Goal: Ask a question

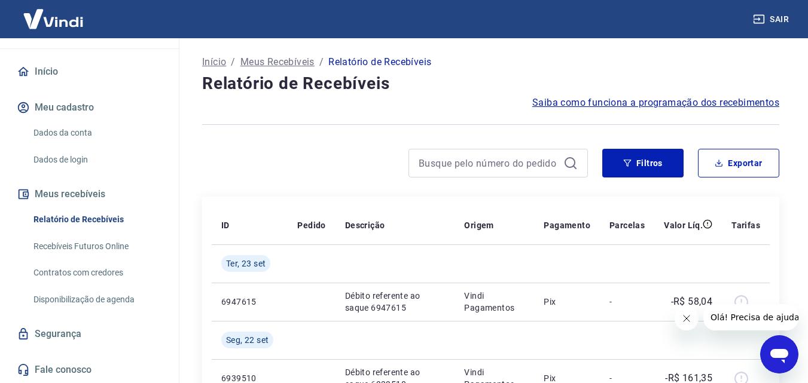
click at [562, 101] on span "Saiba como funciona a programação dos recebimentos" at bounding box center [655, 103] width 247 height 14
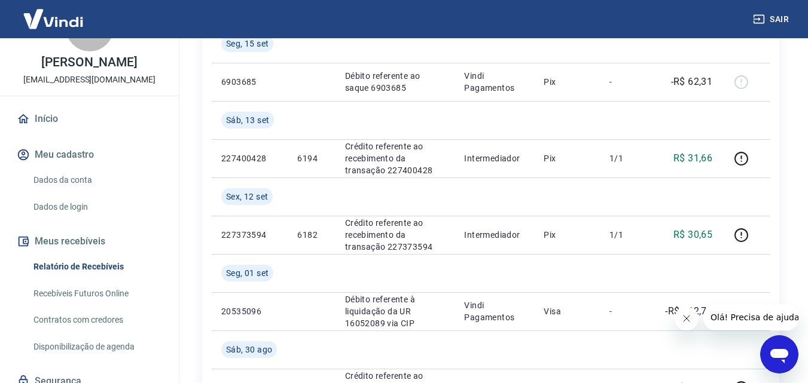
scroll to position [104, 0]
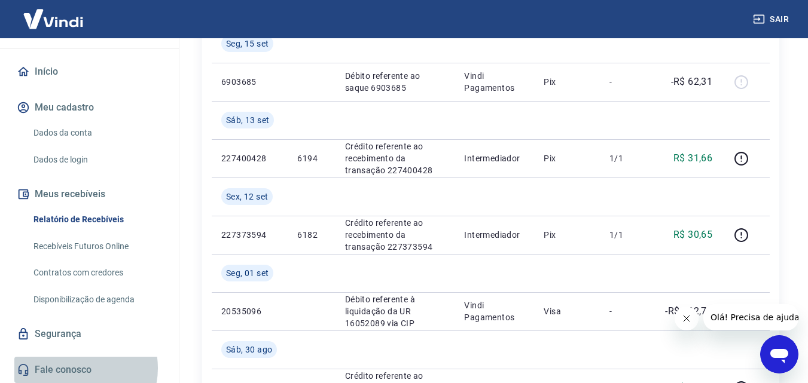
click at [78, 369] on link "Fale conosco" at bounding box center [89, 370] width 150 height 26
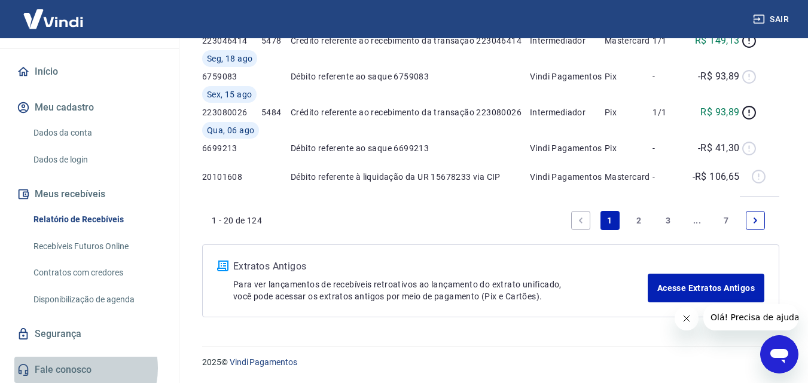
scroll to position [8, 0]
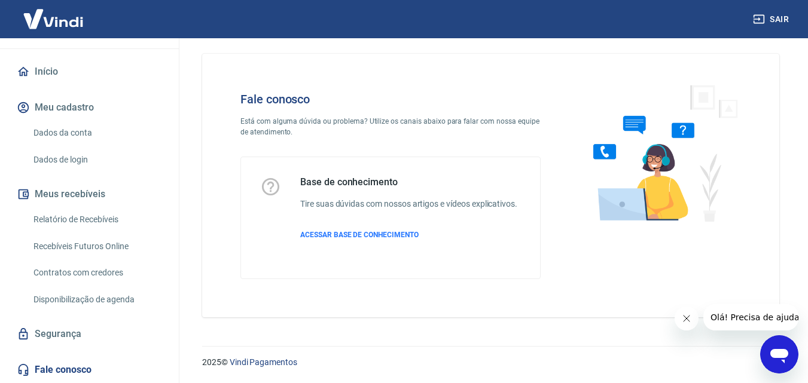
click at [765, 352] on div "Abrir janela de mensagens" at bounding box center [780, 355] width 36 height 36
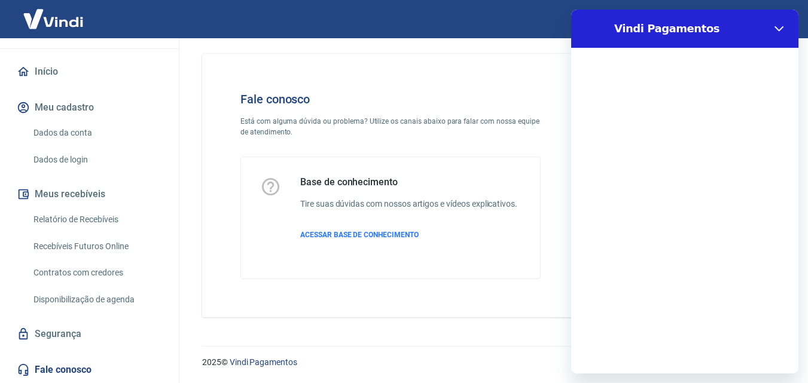
scroll to position [0, 0]
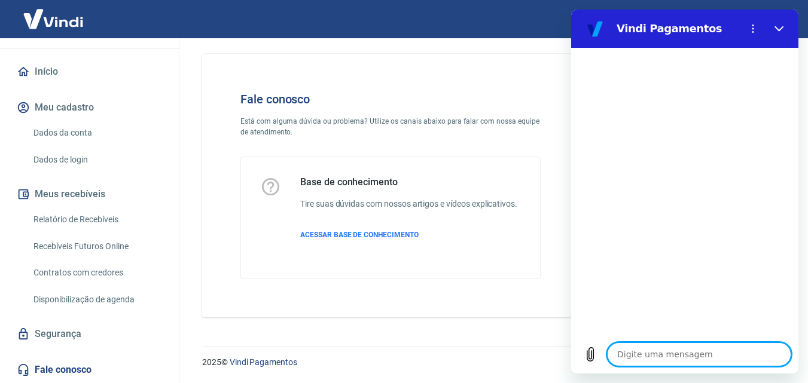
click at [637, 354] on textarea at bounding box center [699, 355] width 184 height 24
type textarea "f"
type textarea "x"
type textarea "fa"
type textarea "x"
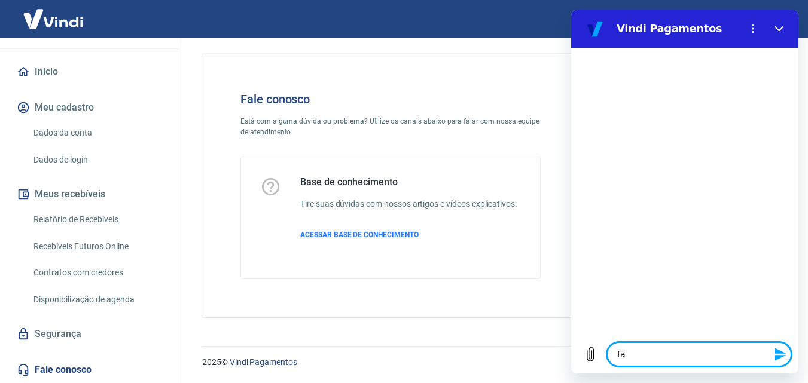
type textarea "fal"
type textarea "x"
type textarea "fala"
type textarea "x"
type textarea "falar"
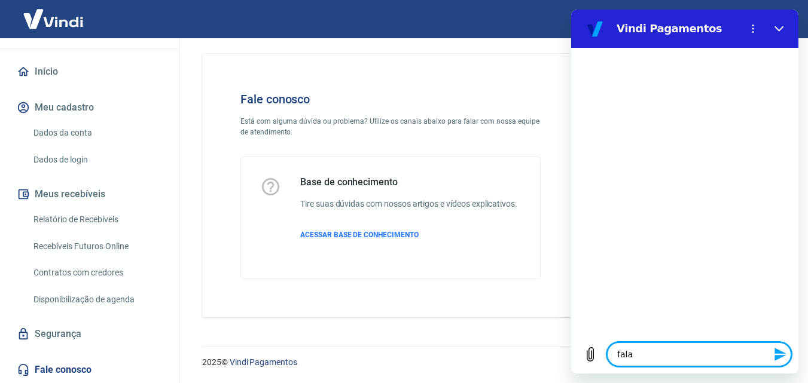
type textarea "x"
type textarea "falar"
type textarea "x"
type textarea "falar c"
type textarea "x"
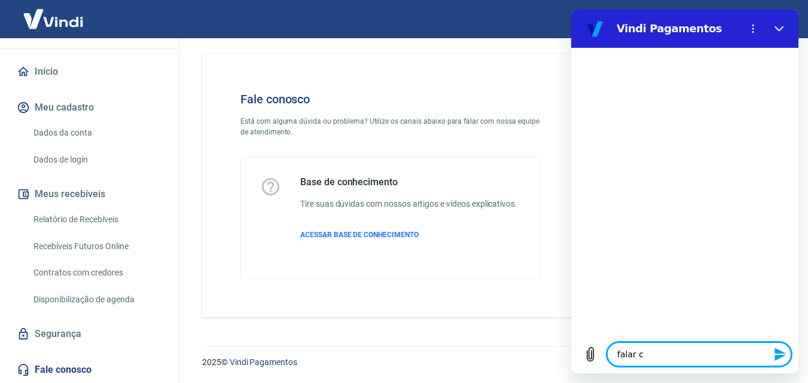
type textarea "falar co"
type textarea "x"
type textarea "falar com"
type textarea "x"
type textarea "falar com"
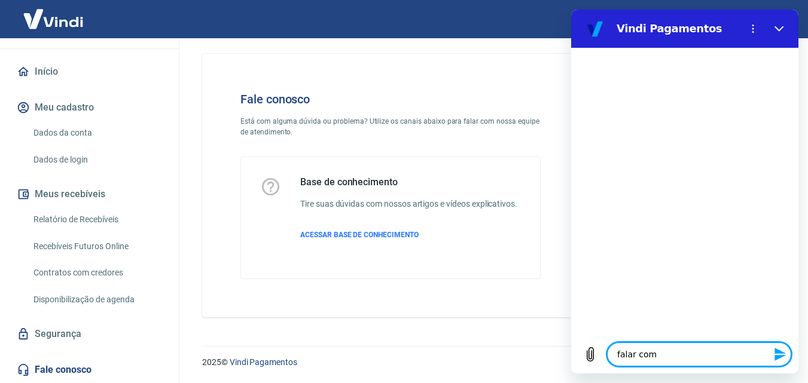
type textarea "x"
type textarea "falar com a"
type textarea "x"
type textarea "falar com at"
type textarea "x"
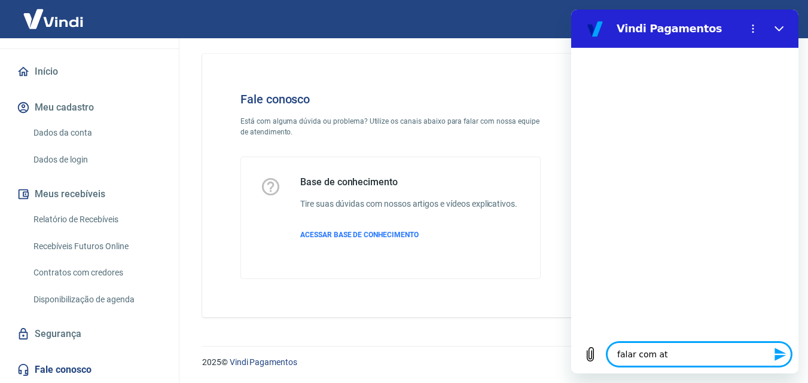
type textarea "falar com ate"
type textarea "x"
type textarea "falar com aten"
type textarea "x"
type textarea "falar com atend"
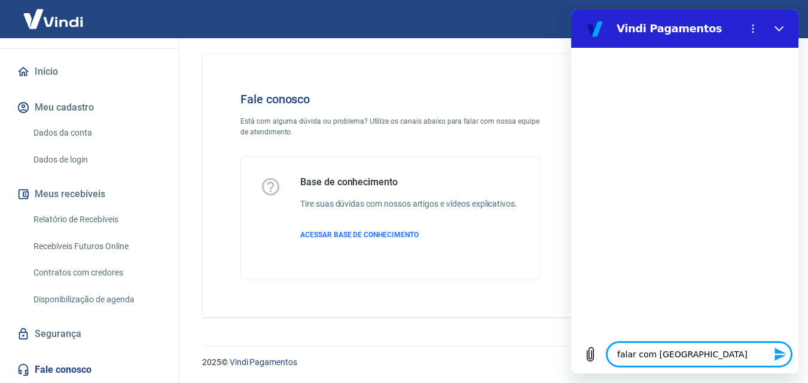
type textarea "x"
type textarea "falar com atende"
type textarea "x"
type textarea "falar com atenden"
type textarea "x"
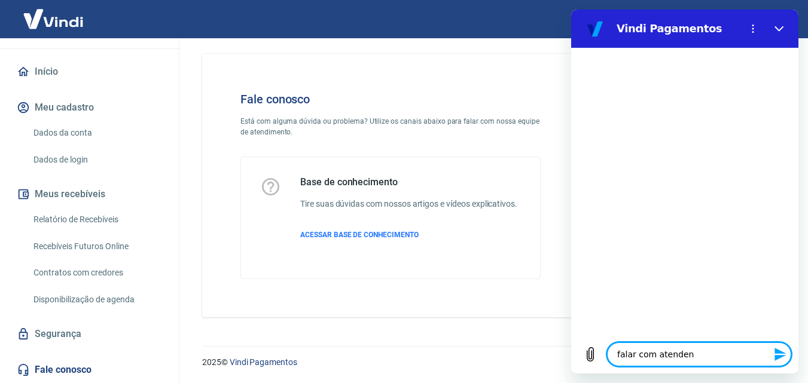
type textarea "falar com atendent"
type textarea "x"
type textarea "falar com atendente"
type textarea "x"
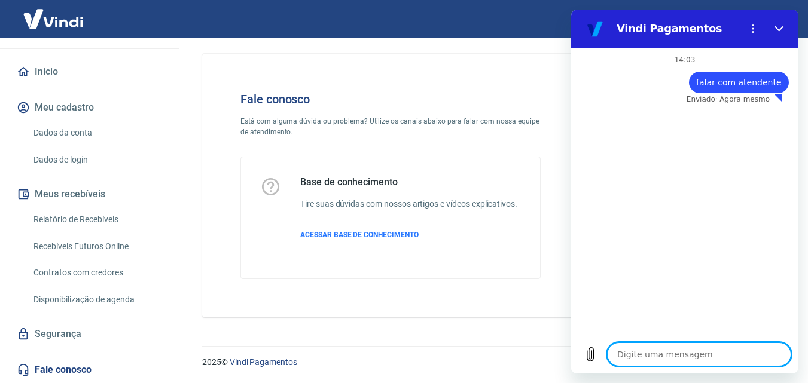
type textarea "x"
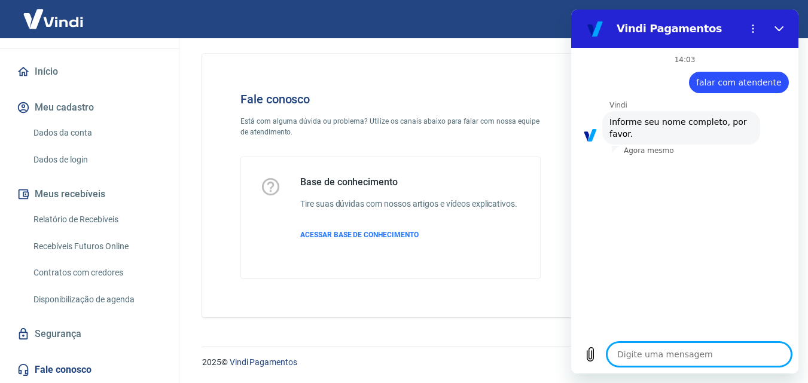
type textarea "m"
type textarea "x"
type textarea "me"
type textarea "x"
type textarea "mel"
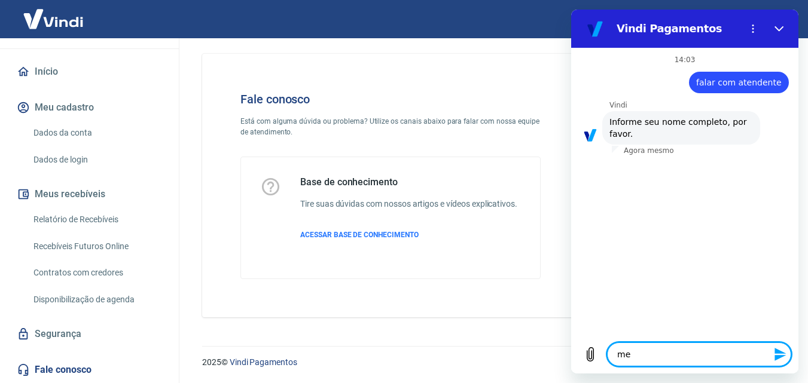
type textarea "x"
type textarea "meli"
type textarea "x"
type textarea "melis"
type textarea "x"
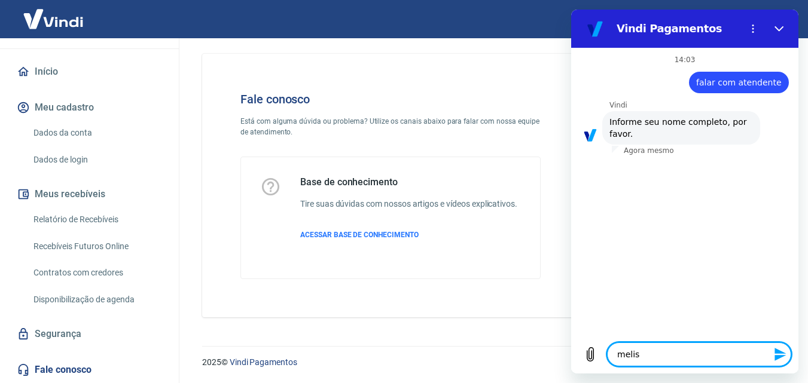
type textarea "meliss"
type textarea "x"
type textarea "melissa"
type textarea "x"
type textarea "melissa"
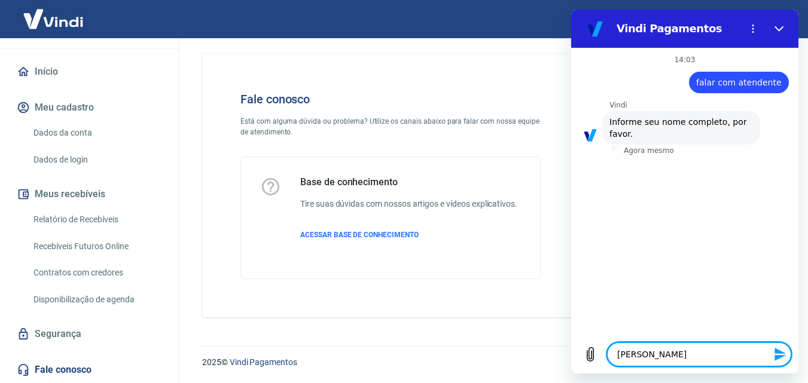
type textarea "x"
type textarea "melissa t"
type textarea "x"
type textarea "melissa ti"
type textarea "x"
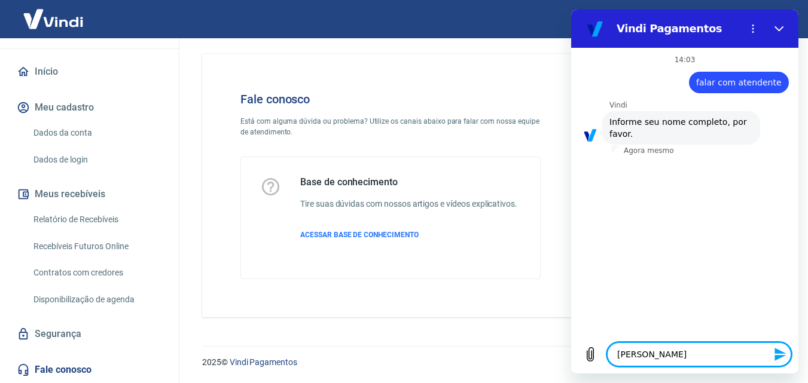
type textarea "melissa tim"
type textarea "x"
type textarea "melissa ti"
type textarea "x"
type textarea "melissa tie"
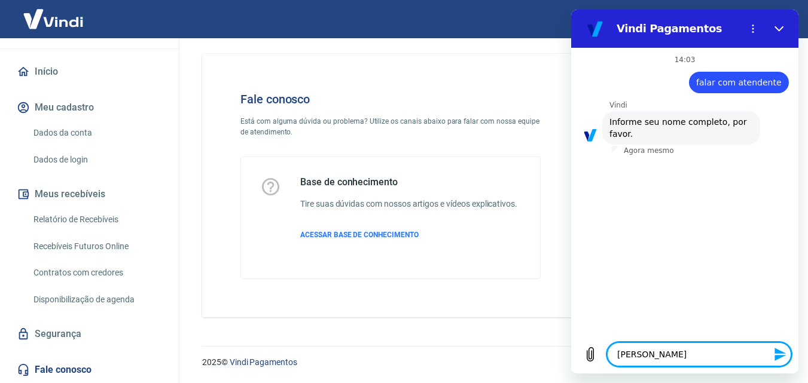
type textarea "x"
type textarea "melissa tiem"
type textarea "x"
type textarea "melissa tiemi"
type textarea "x"
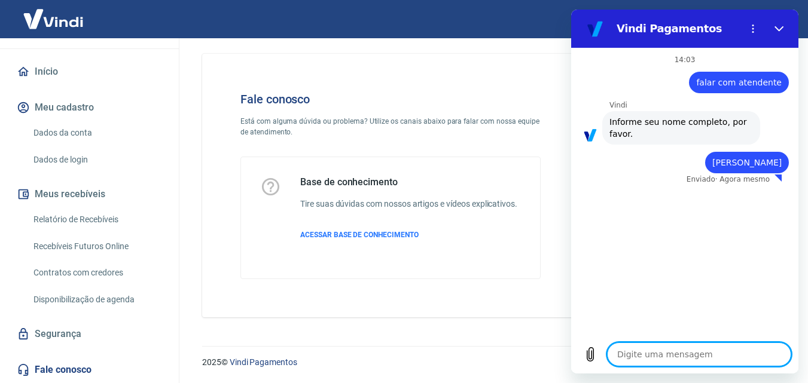
type textarea "x"
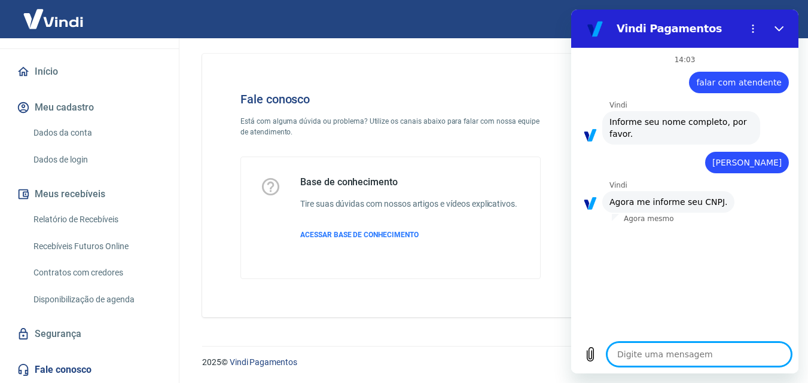
type textarea "4"
type textarea "x"
type textarea "43"
type textarea "x"
type textarea "433"
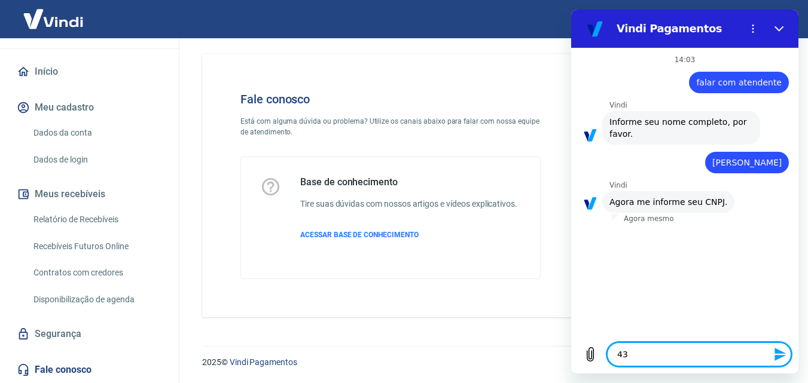
type textarea "x"
type textarea "4337"
type textarea "x"
type textarea "43378"
type textarea "x"
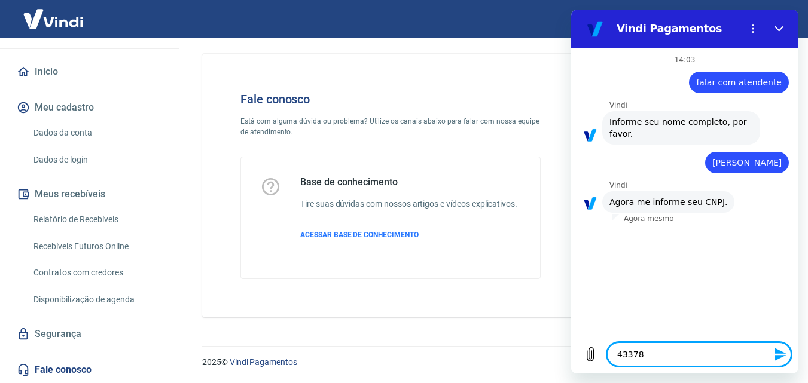
type textarea "433781"
type textarea "x"
type textarea "4337816"
type textarea "x"
type textarea "43378162"
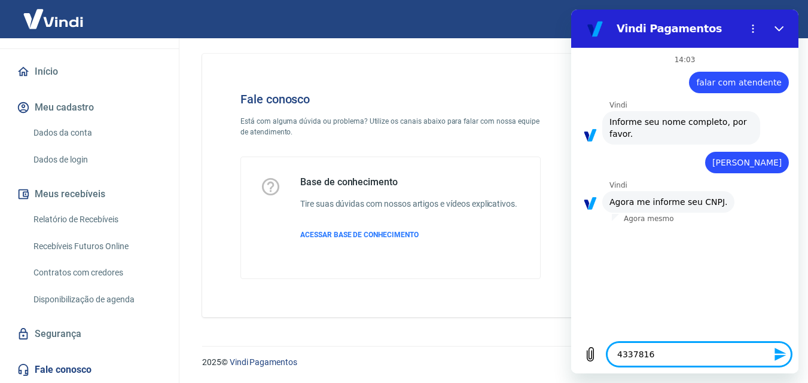
type textarea "x"
type textarea "433781620"
type textarea "x"
type textarea "4337816200"
type textarea "x"
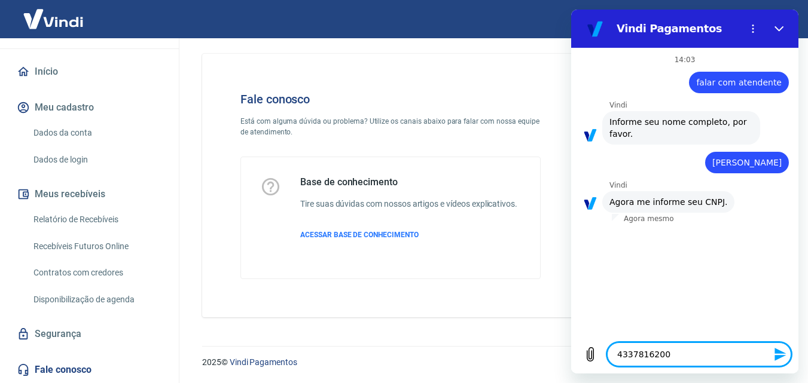
type textarea "43378162000"
type textarea "x"
type textarea "433781620001"
type textarea "x"
type textarea "4337816200017"
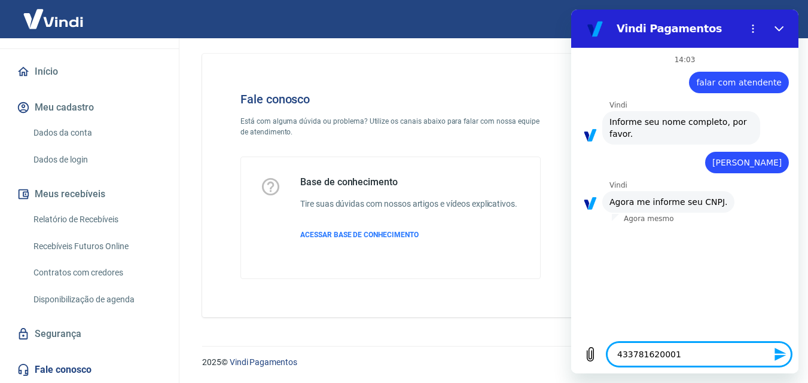
type textarea "x"
type textarea "43378162000170"
type textarea "x"
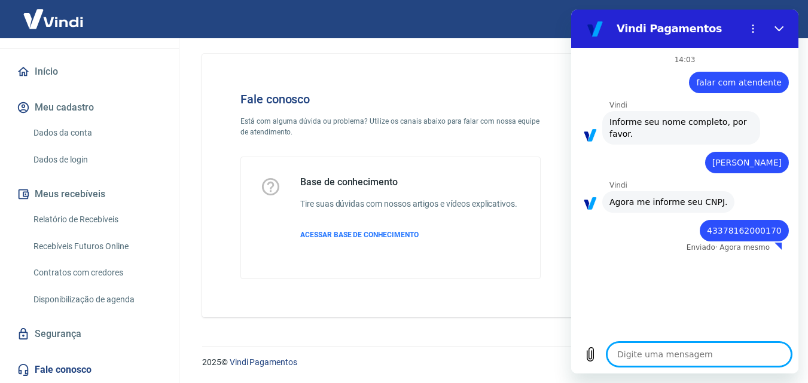
type textarea "x"
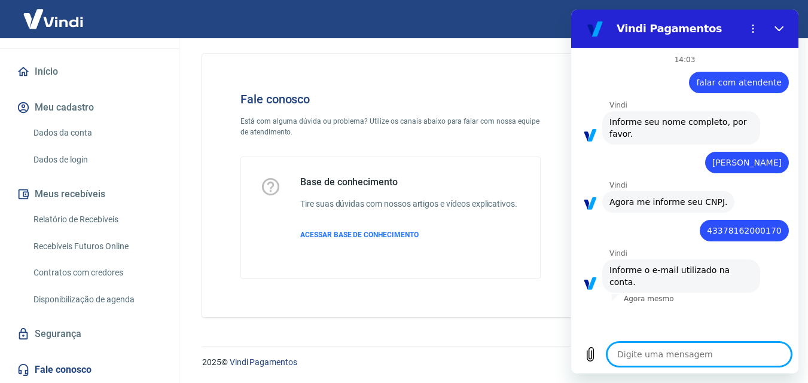
type textarea "e"
type textarea "x"
type textarea "ec"
type textarea "x"
type textarea "eco"
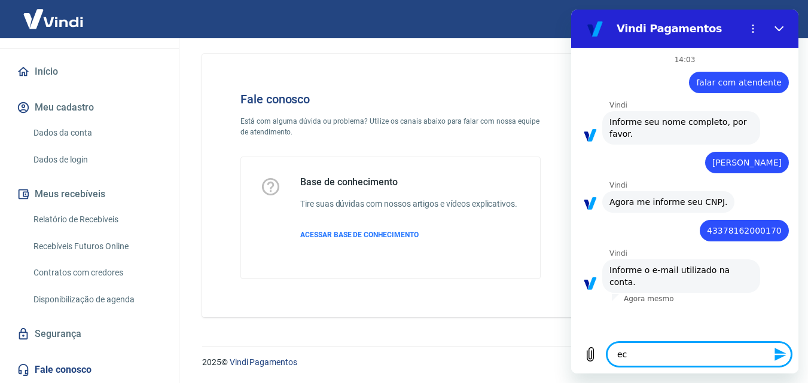
type textarea "x"
type textarea "ecom"
type textarea "x"
type textarea "ecomm"
type textarea "x"
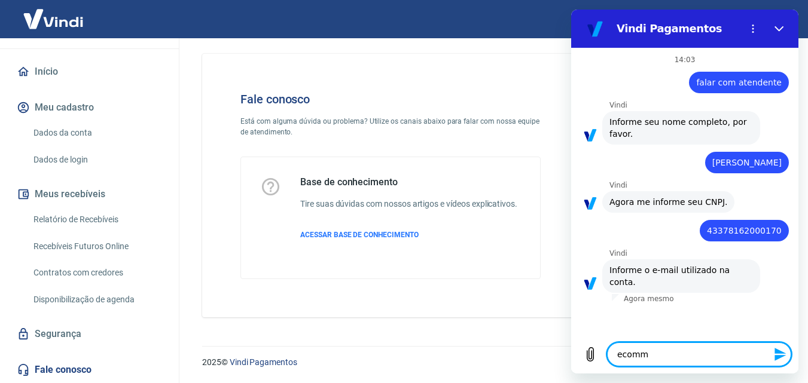
type textarea "ecomme"
type textarea "x"
type textarea "ecommer"
type textarea "x"
type textarea "ecommerc"
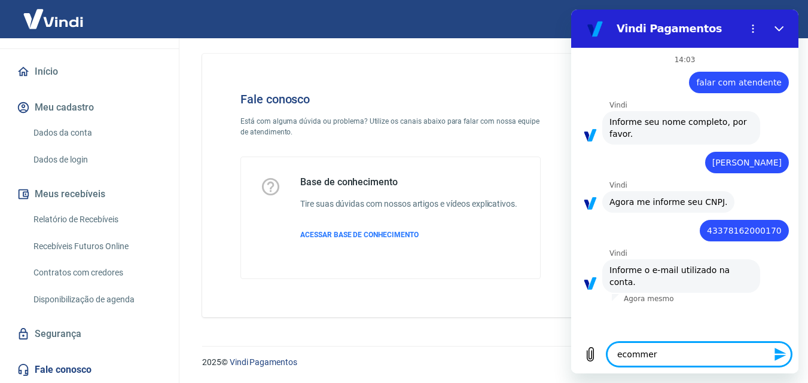
type textarea "x"
type textarea "ecommerce"
type textarea "x"
type textarea "ecommerce"
type textarea "x"
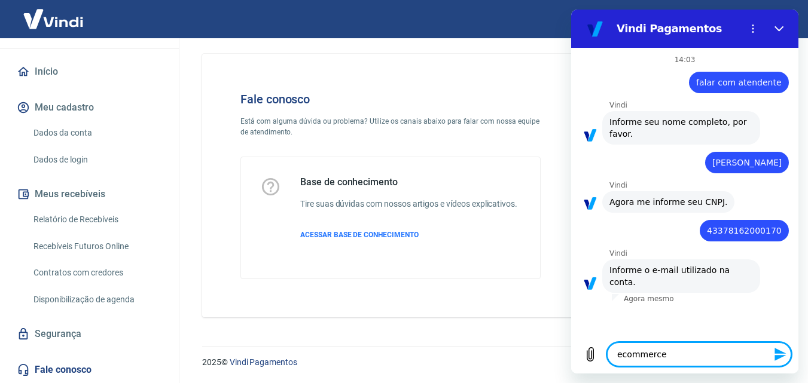
type textarea "ecommerceh"
type textarea "x"
type textarea "ecommercehi"
type textarea "x"
type textarea "ecommercehir"
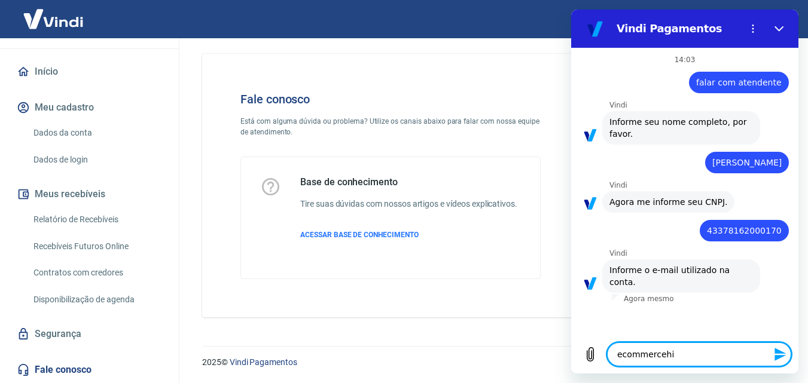
type textarea "x"
type textarea "ecommercehiro"
type textarea "x"
type textarea "ecommercehirom"
type textarea "x"
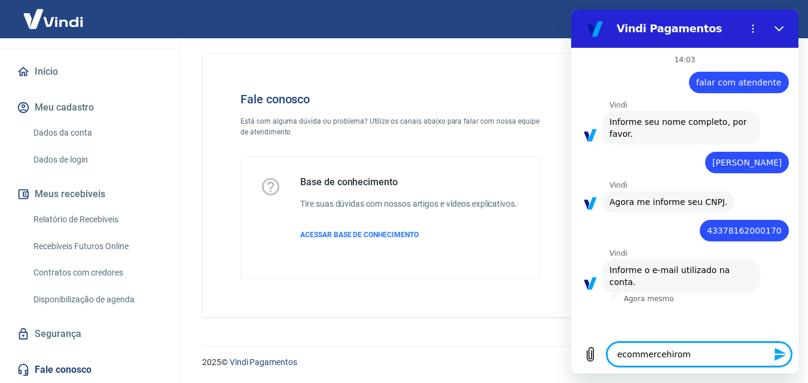
type textarea "ecommercehiromi"
type textarea "x"
type textarea "ecommercehiromi@"
type textarea "x"
type textarea "ecommercehiromi@g"
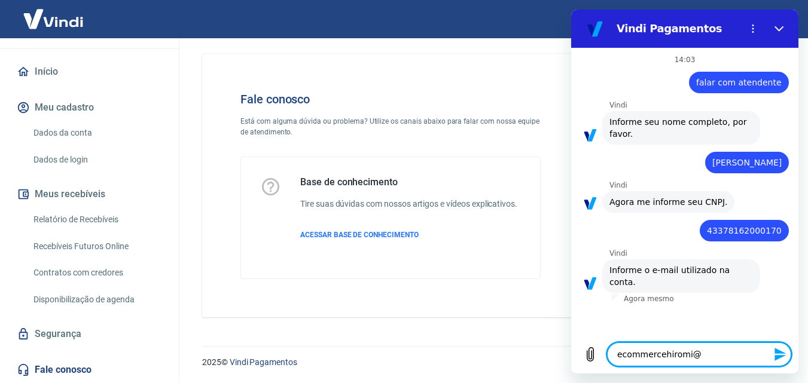
type textarea "x"
type textarea "ecommercehiromi@gm"
type textarea "x"
type textarea "ecommercehiromi@gma"
type textarea "x"
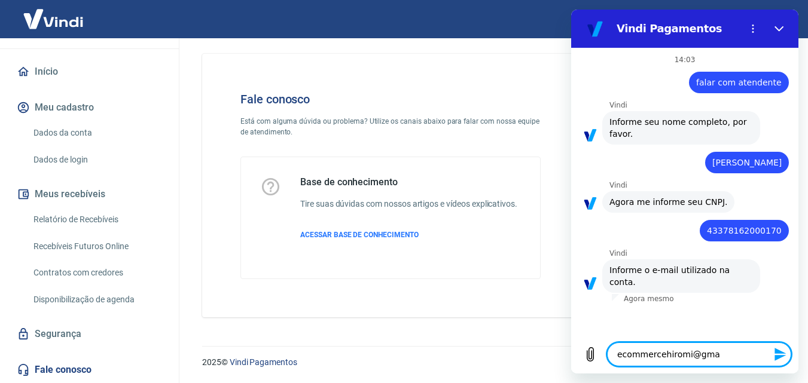
type textarea "ecommercehiromi@gmai"
type textarea "x"
type textarea "ecommercehiromi@gmail"
type textarea "x"
type textarea "ecommercehiromi@gmail."
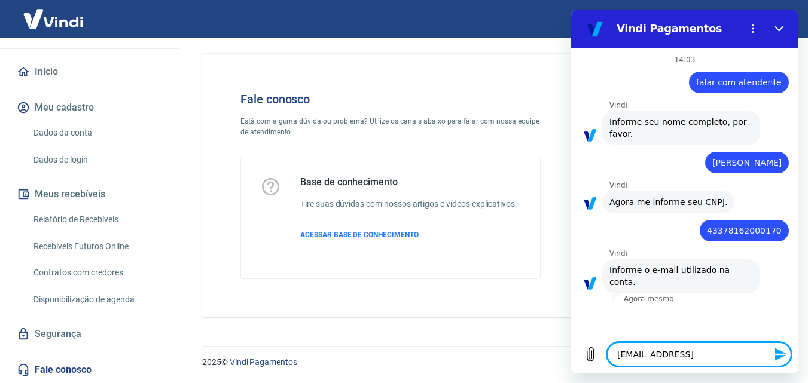
type textarea "x"
type textarea "ecommercehiromi@gmail.c"
type textarea "x"
type textarea "ecommercehiromi@gmail.co"
type textarea "x"
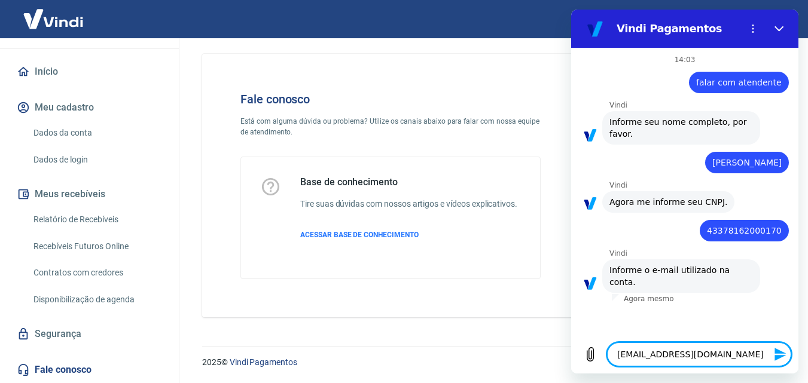
type textarea "ecommercehiromi@gmail.com"
type textarea "x"
type textarea "ecommercehiromi@gmail.com"
type textarea "x"
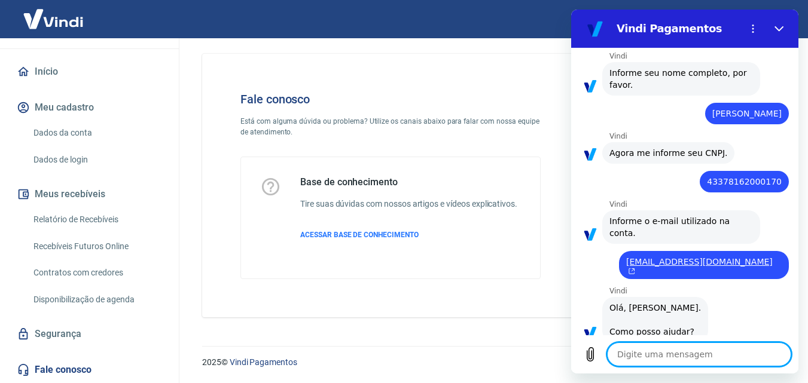
scroll to position [299, 0]
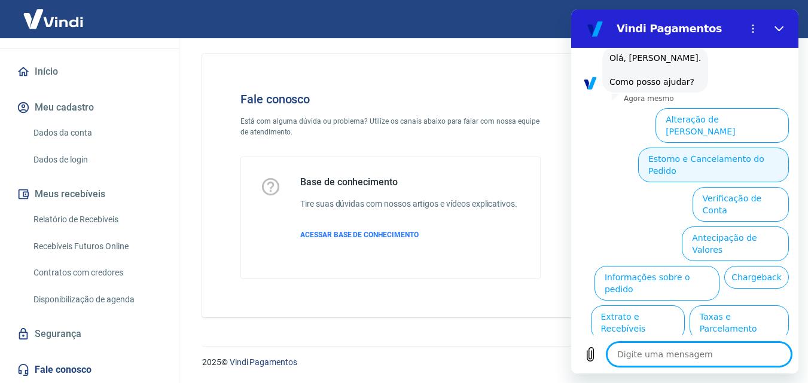
click at [686, 148] on button "Estorno e Cancelamento do Pedido" at bounding box center [713, 165] width 151 height 35
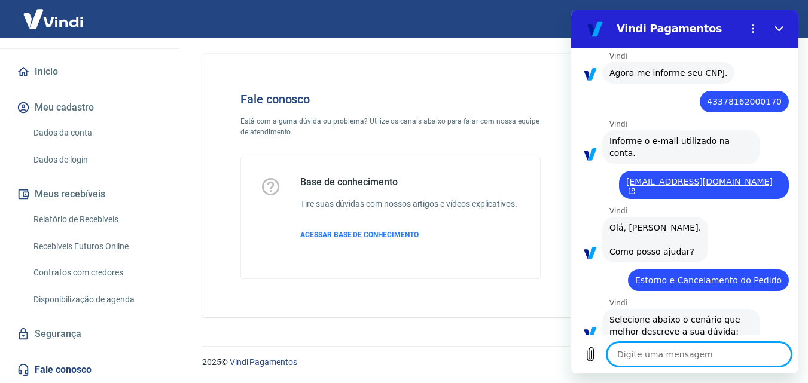
scroll to position [345, 0]
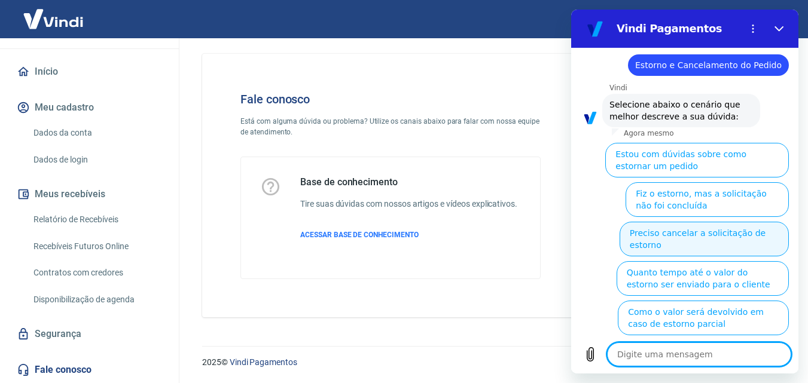
click at [689, 222] on button "Preciso cancelar a solicitação de estorno" at bounding box center [704, 239] width 169 height 35
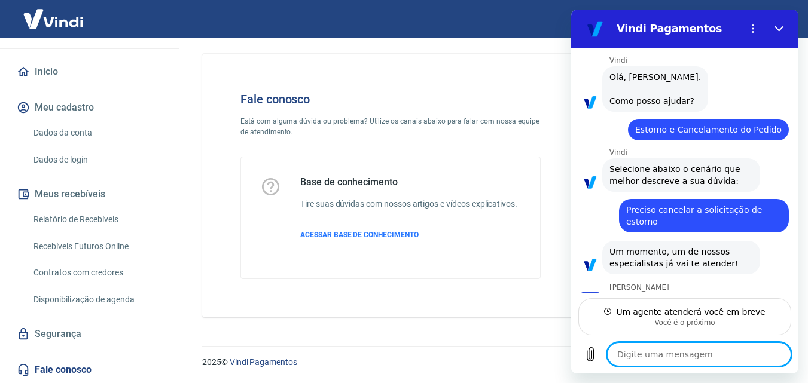
scroll to position [279, 0]
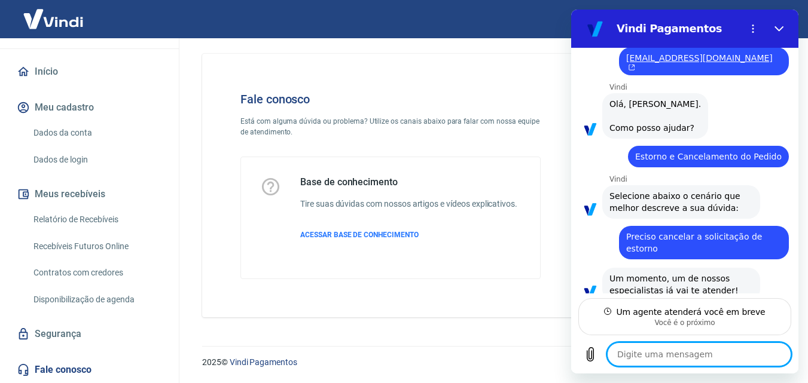
type textarea "x"
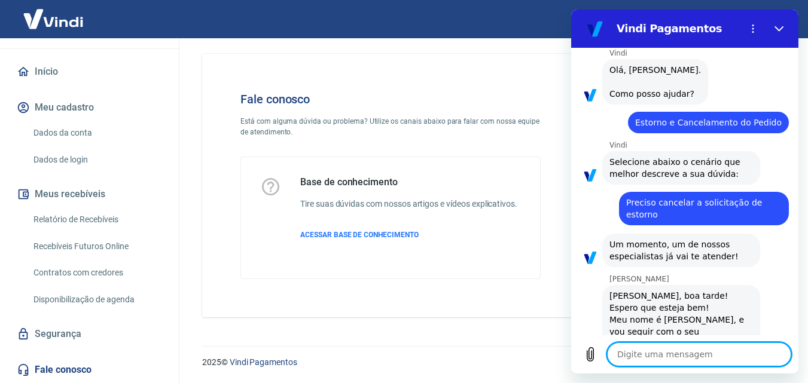
scroll to position [290, 0]
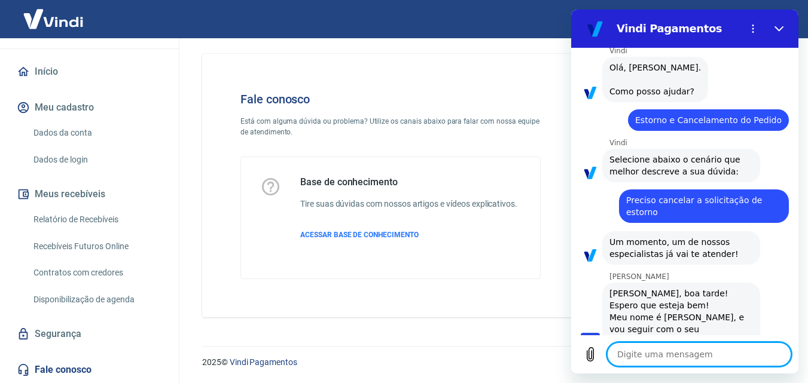
type textarea "o"
type textarea "x"
type textarea "ol"
type textarea "x"
type textarea "olá"
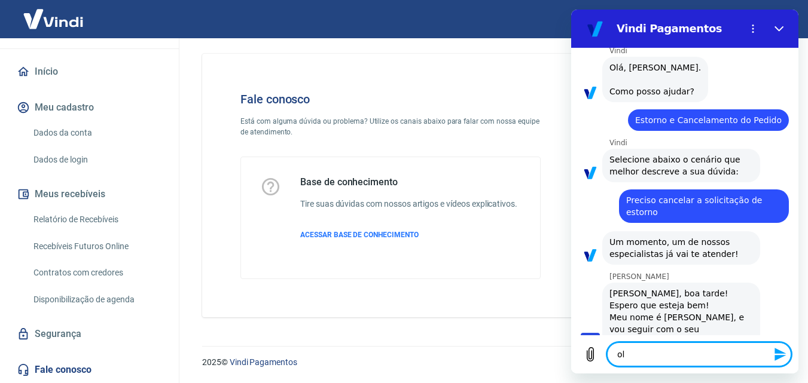
type textarea "x"
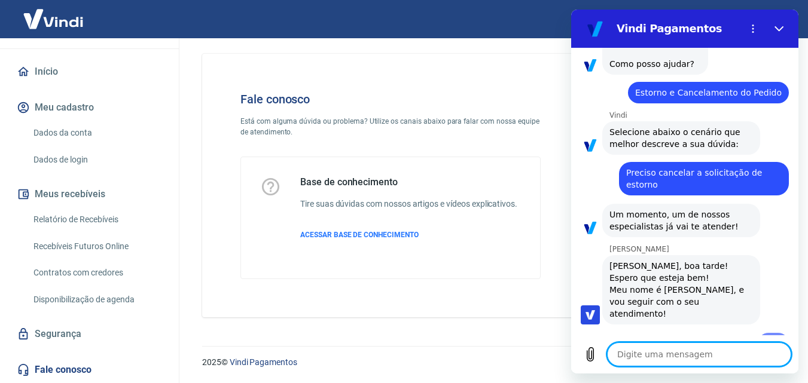
type textarea "x"
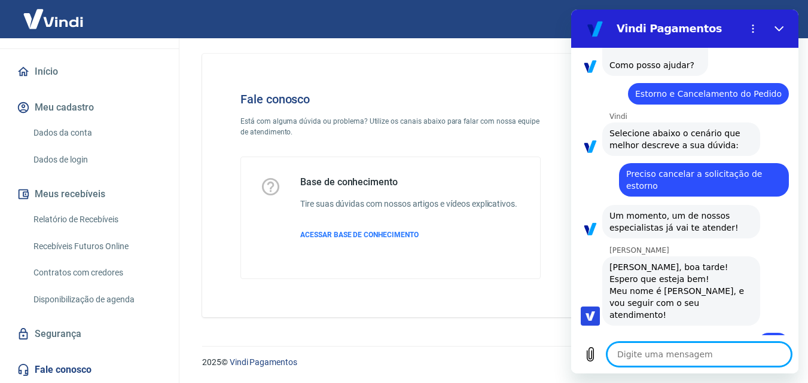
scroll to position [318, 0]
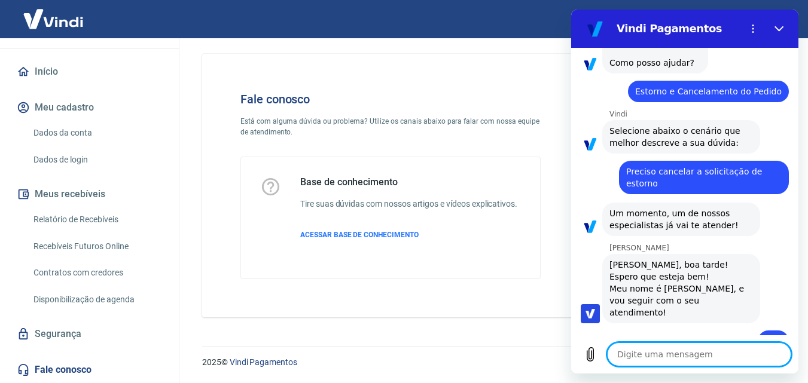
type textarea "t"
type textarea "x"
type textarea "te"
type textarea "x"
type textarea "ten"
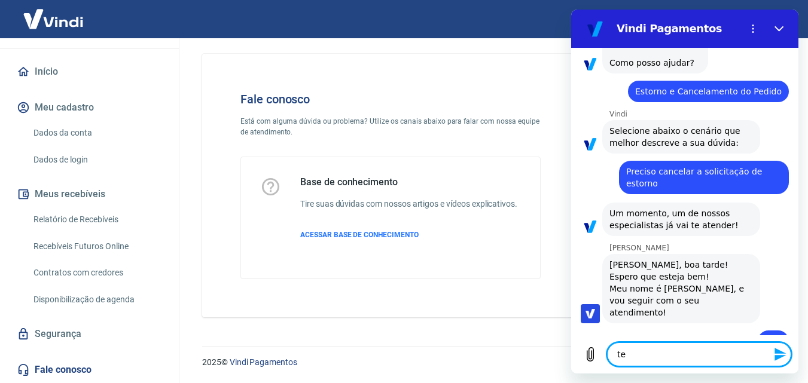
type textarea "x"
type textarea "tenh"
type textarea "x"
type textarea "tenho"
type textarea "x"
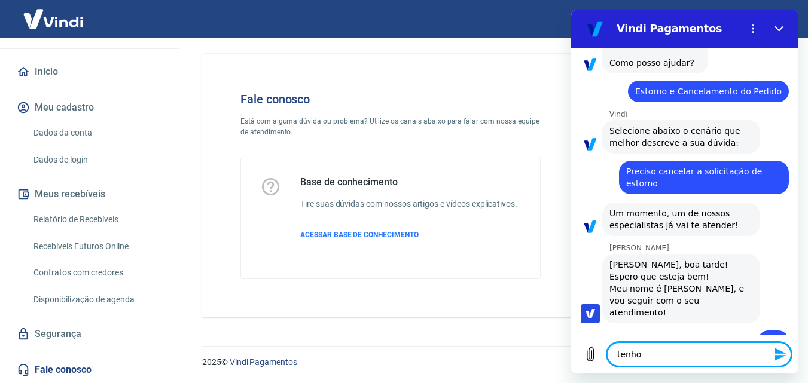
type textarea "tenho"
type textarea "x"
type textarea "tenho d"
type textarea "x"
type textarea "tenho du"
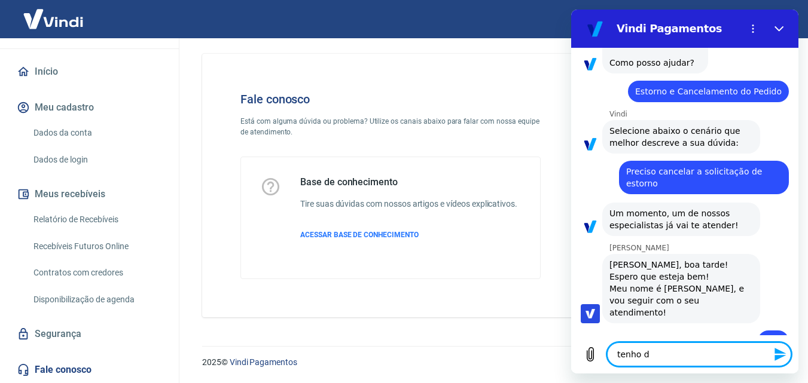
type textarea "x"
type textarea "tenho dua"
type textarea "x"
type textarea "tenho duas"
type textarea "x"
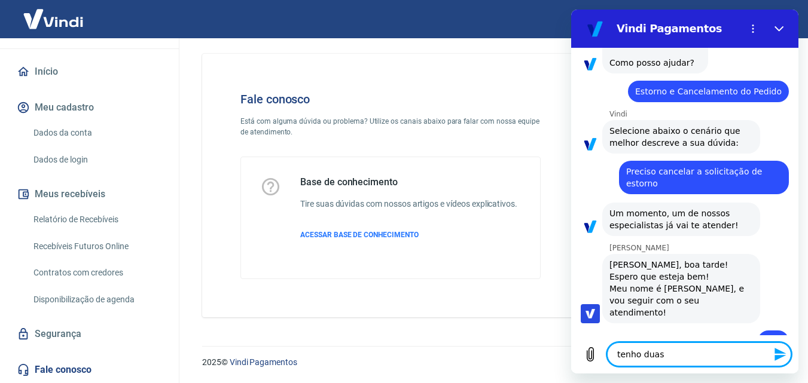
type textarea "tenho duas"
type textarea "x"
type textarea "tenho duas d"
type textarea "x"
type textarea "tenho duas dú"
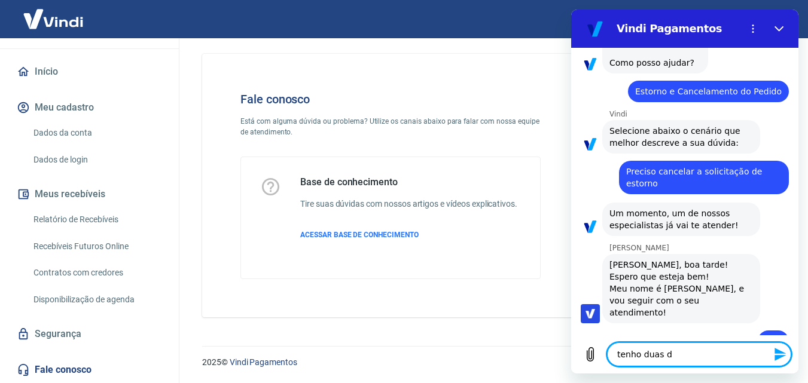
type textarea "x"
type textarea "tenho duas dúv"
type textarea "x"
type textarea "tenho duas dúvi"
type textarea "x"
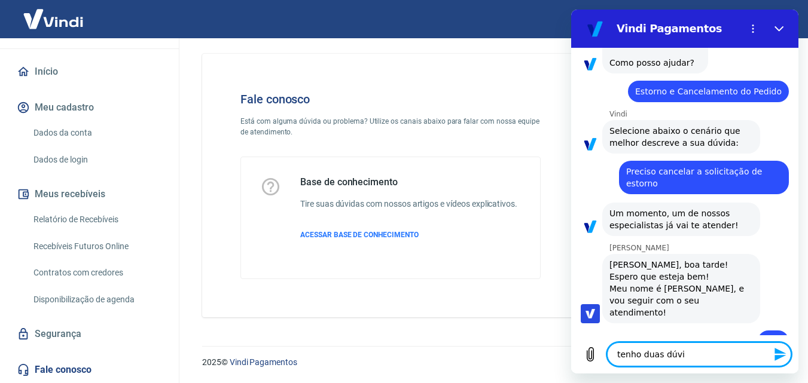
type textarea "tenho duas dúvid"
type textarea "x"
type textarea "tenho duas dúvida"
type textarea "x"
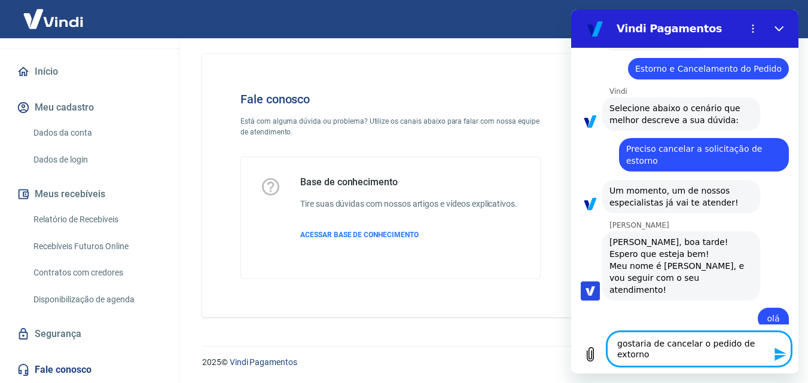
scroll to position [352, 0]
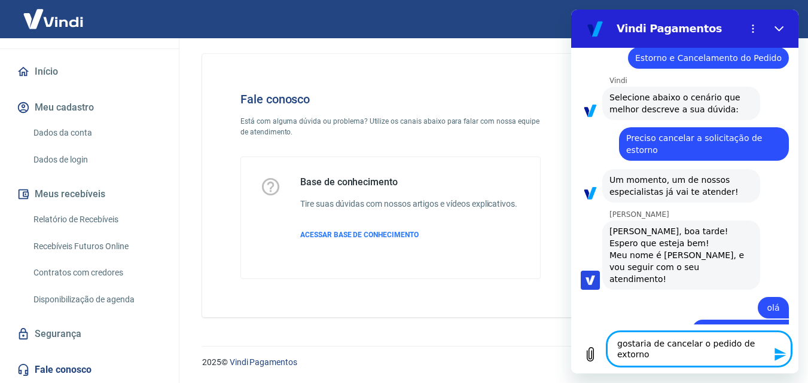
paste textarea "228722962"
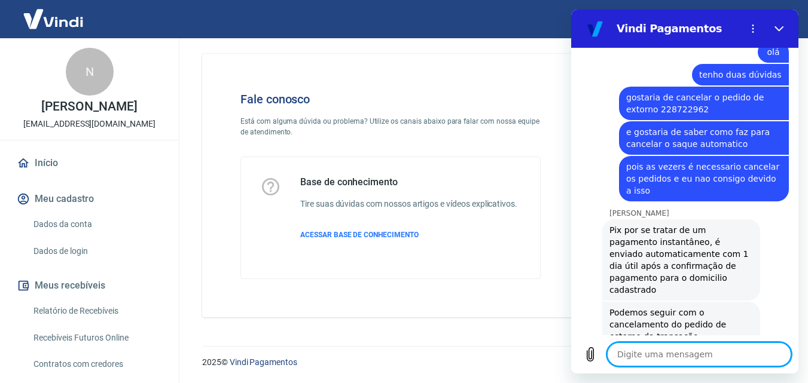
scroll to position [879, 0]
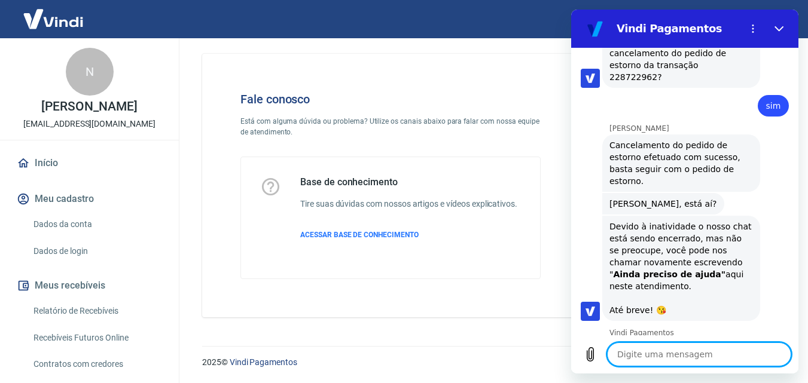
click at [656, 349] on textarea at bounding box center [699, 355] width 184 height 24
